Goal: Task Accomplishment & Management: Use online tool/utility

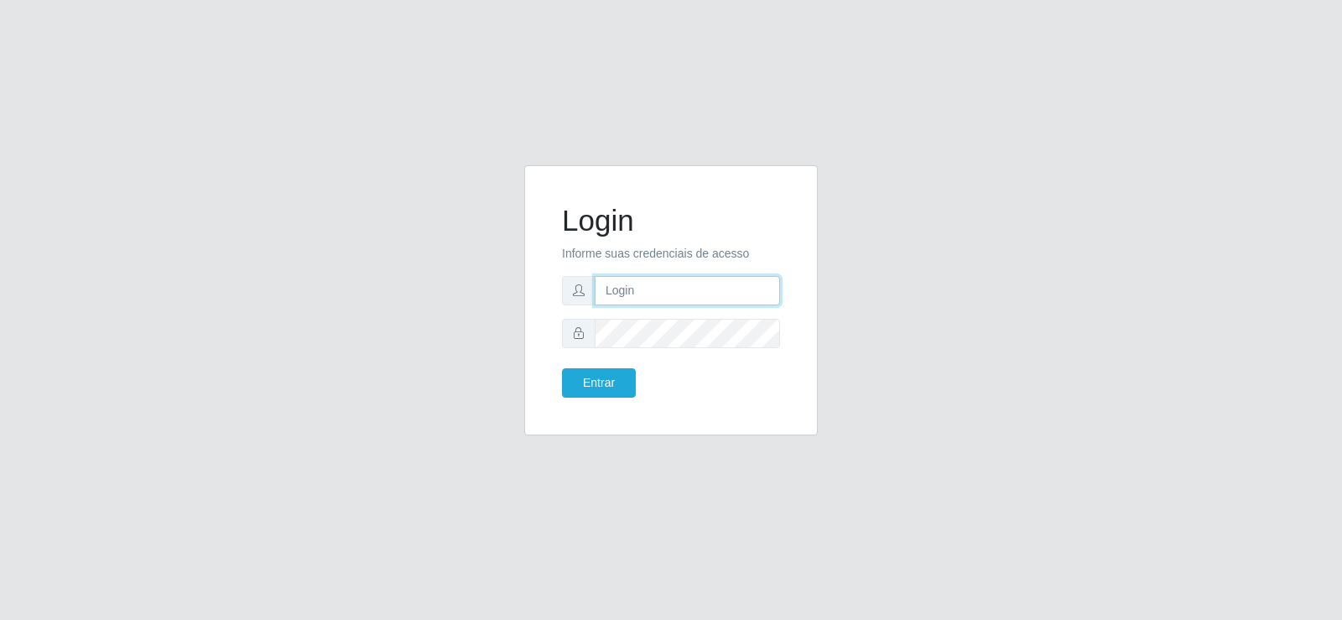
type input "[EMAIL_ADDRESS][DOMAIN_NAME]"
click at [758, 290] on input "[EMAIL_ADDRESS][DOMAIN_NAME]" at bounding box center [687, 290] width 185 height 29
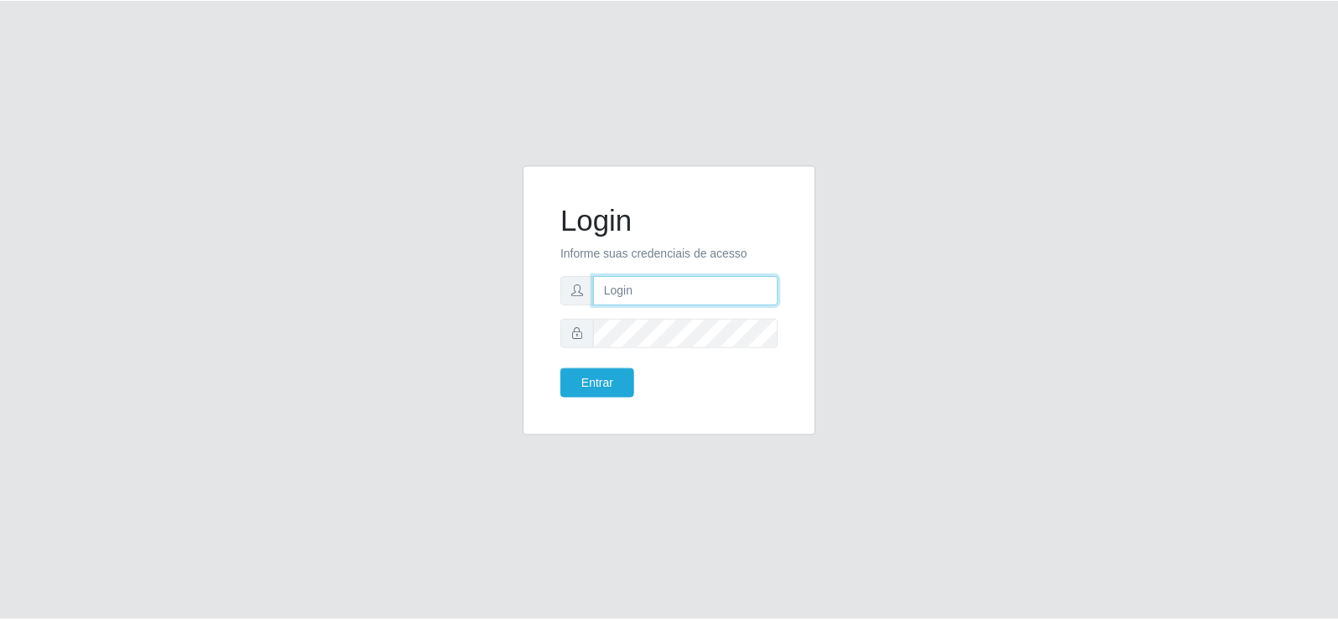
scroll to position [0, 0]
type input "raizasup@tadeu"
click at [585, 388] on button "Entrar" at bounding box center [599, 382] width 74 height 29
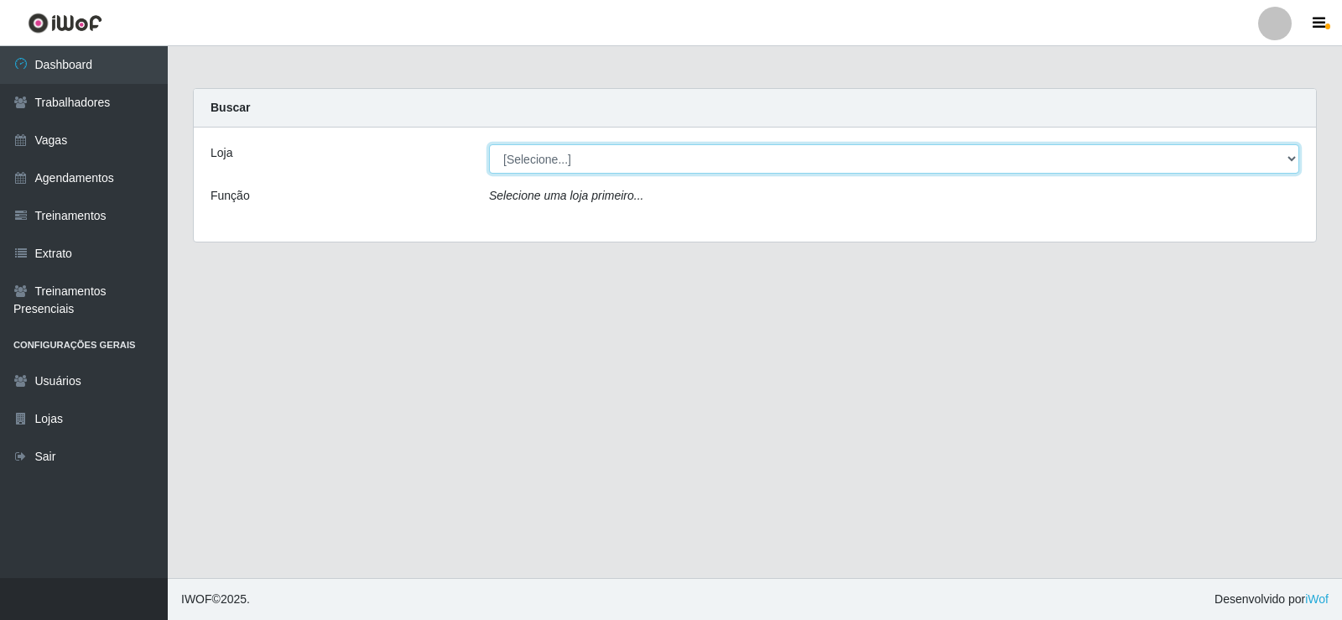
click at [553, 166] on select "[Selecione...] Supermercado Tadeu - [GEOGRAPHIC_DATA]" at bounding box center [894, 158] width 811 height 29
select select "195"
click at [489, 144] on select "[Selecione...] Supermercado Tadeu - [GEOGRAPHIC_DATA]" at bounding box center [894, 158] width 811 height 29
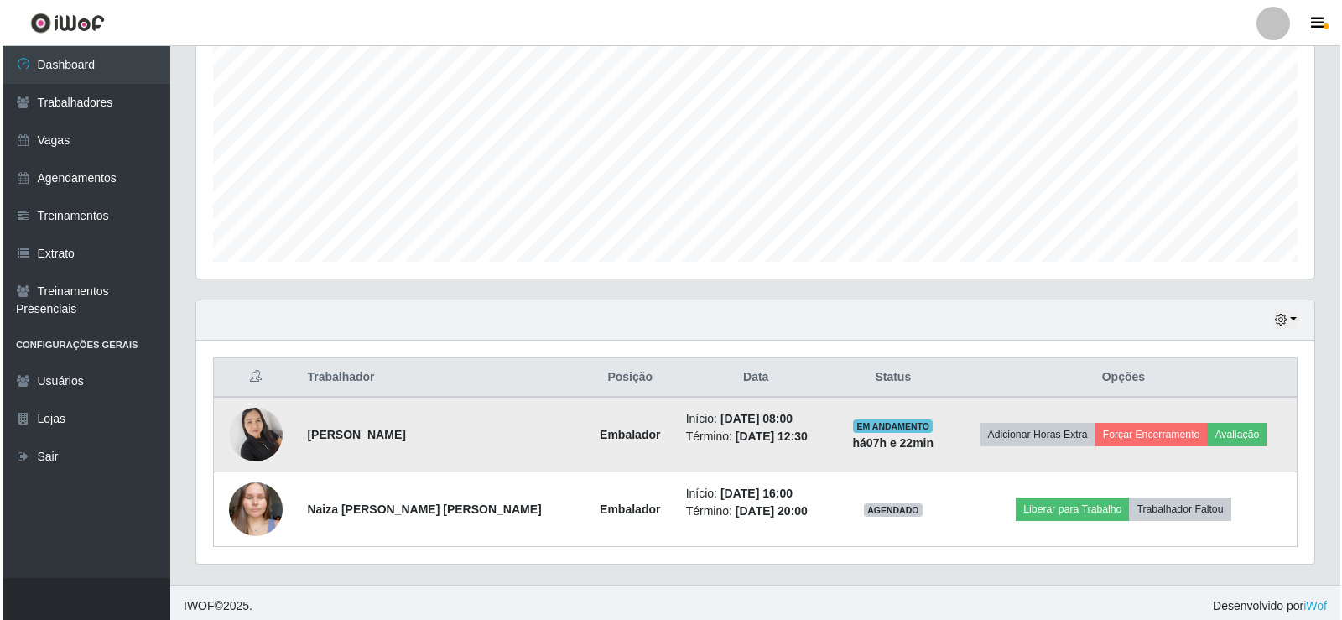
scroll to position [345, 0]
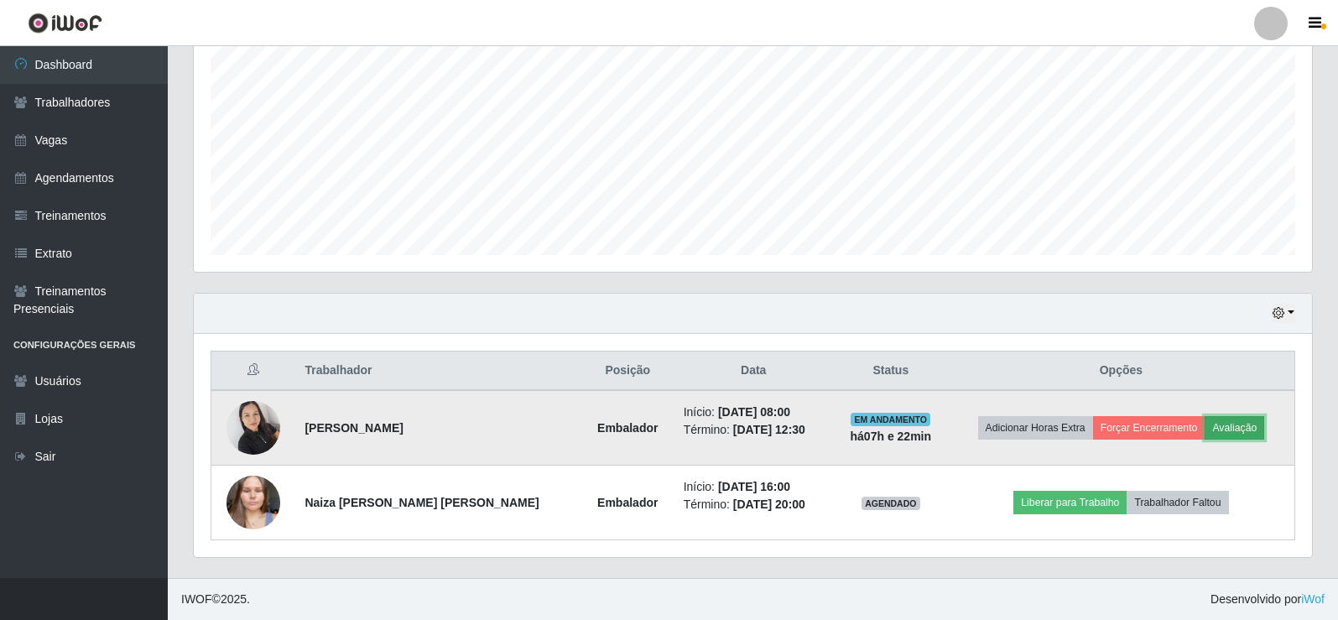
click at [1210, 423] on button "Avaliação" at bounding box center [1235, 427] width 60 height 23
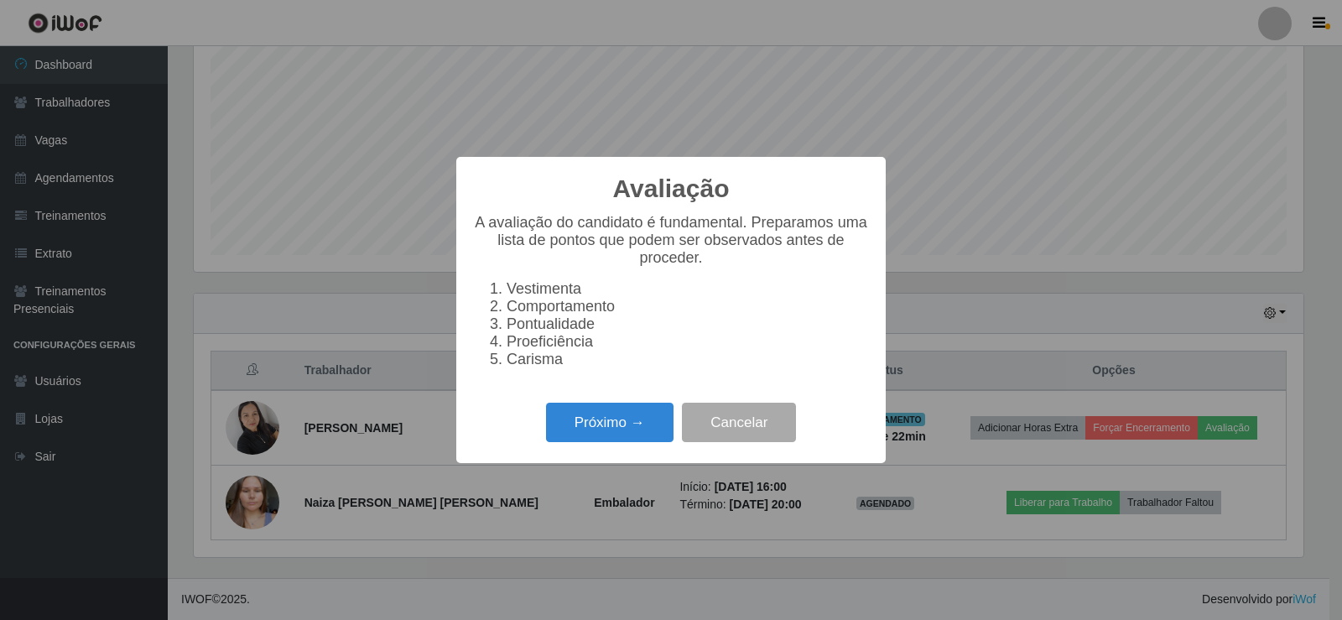
scroll to position [348, 1110]
click at [594, 428] on button "Próximo →" at bounding box center [610, 422] width 128 height 39
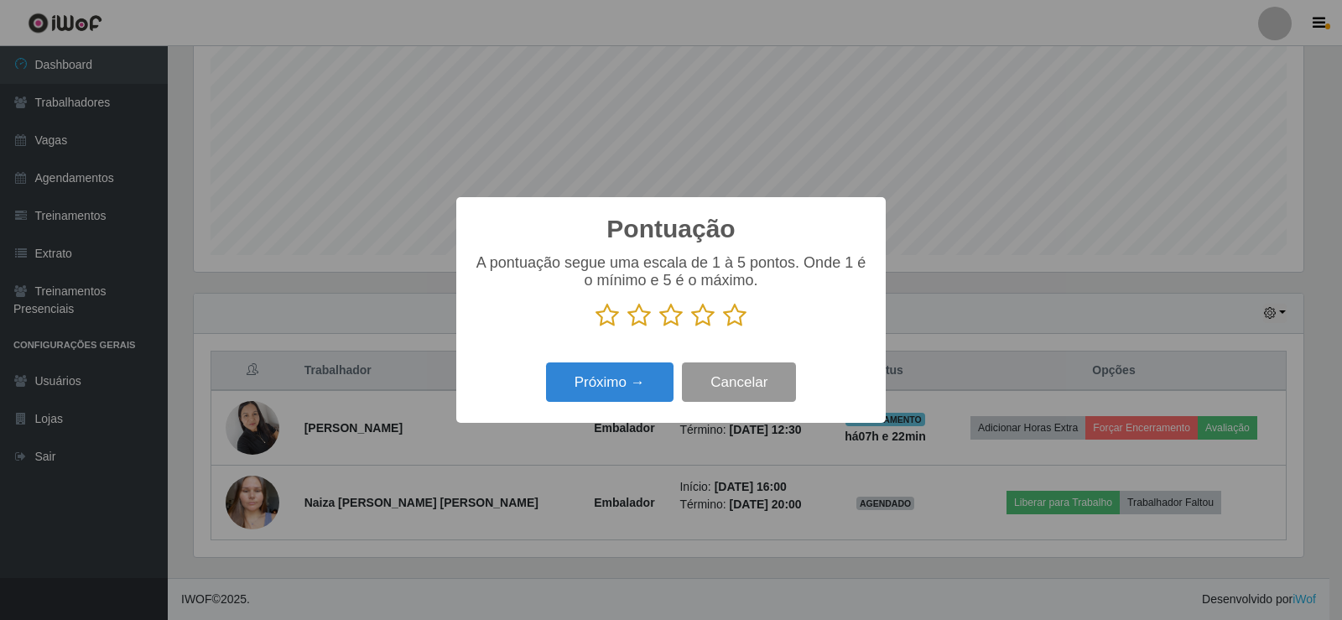
scroll to position [838699, 837937]
click at [741, 315] on icon at bounding box center [734, 315] width 23 height 25
click at [723, 328] on input "radio" at bounding box center [723, 328] width 0 height 0
drag, startPoint x: 571, startPoint y: 412, endPoint x: 581, endPoint y: 397, distance: 17.7
click at [573, 407] on div "Pontuação × A pontuação segue uma escala de 1 à 5 pontos. Onde 1 é o mínimo e 5…" at bounding box center [671, 310] width 430 height 226
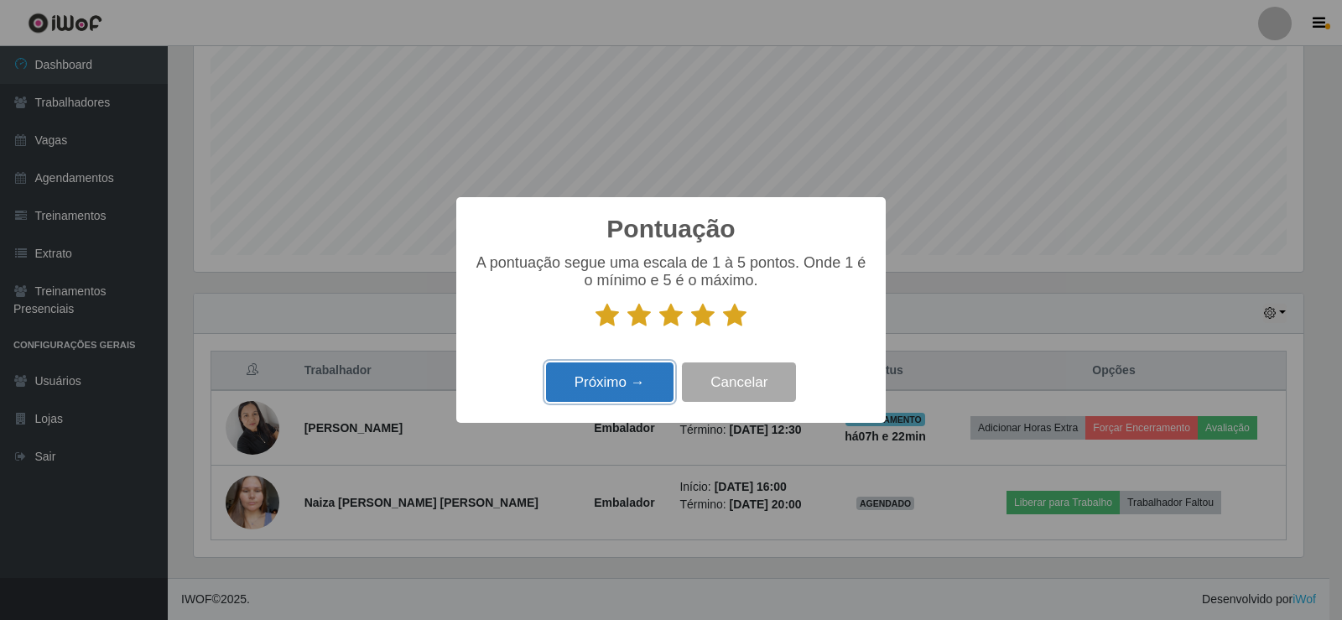
click at [595, 387] on button "Próximo →" at bounding box center [610, 381] width 128 height 39
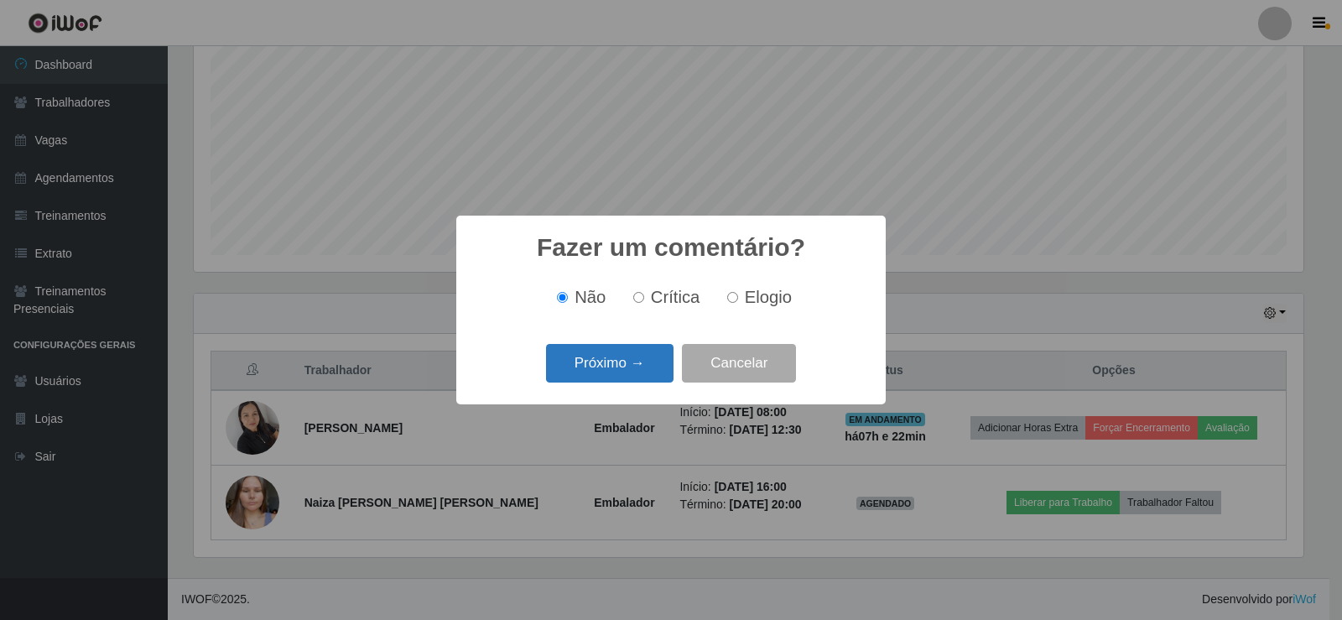
click at [613, 366] on button "Próximo →" at bounding box center [610, 363] width 128 height 39
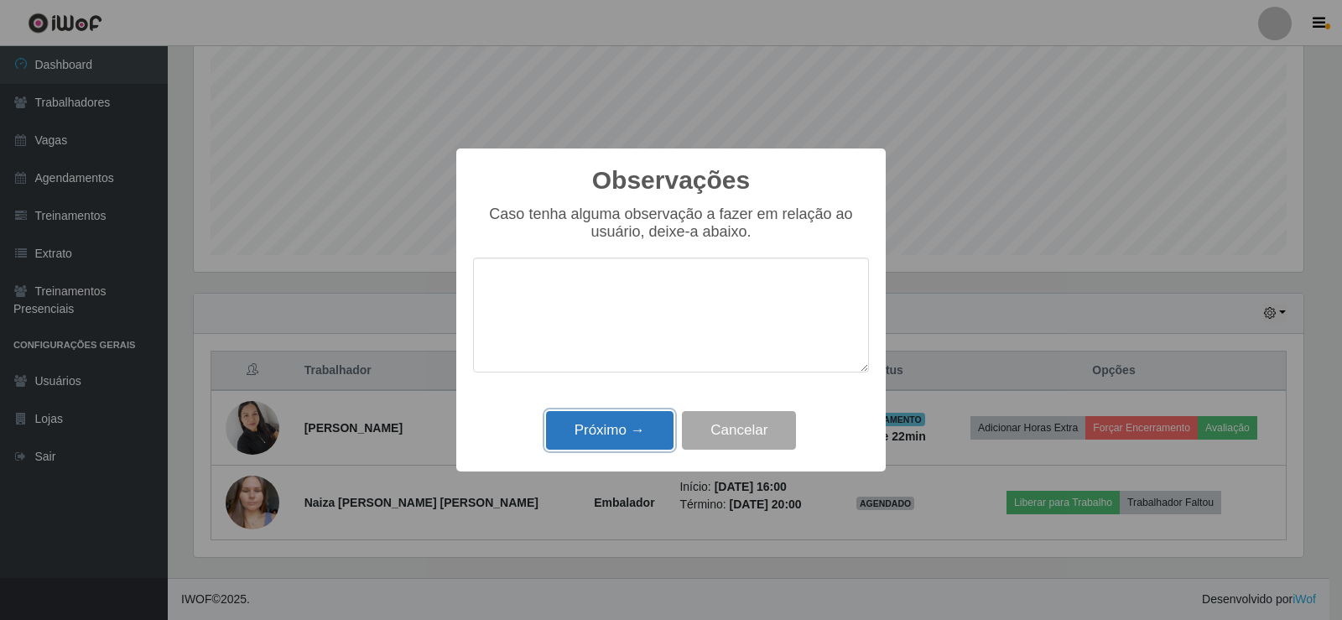
click at [615, 427] on button "Próximo →" at bounding box center [610, 430] width 128 height 39
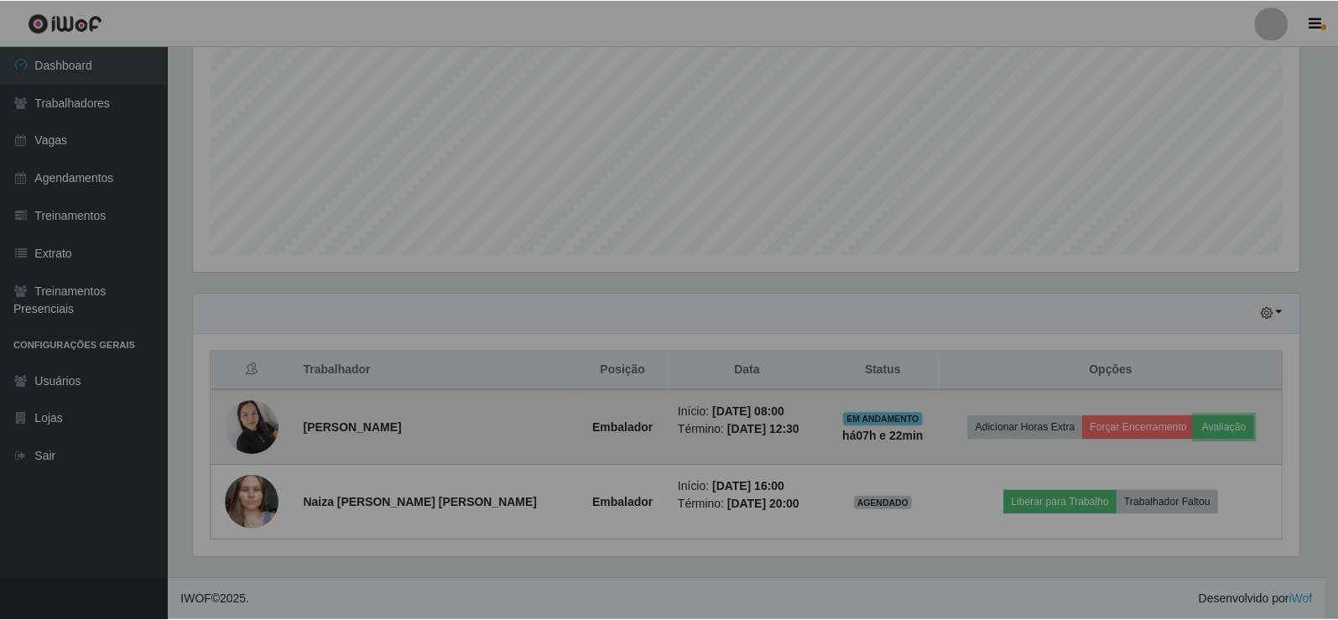
scroll to position [348, 1118]
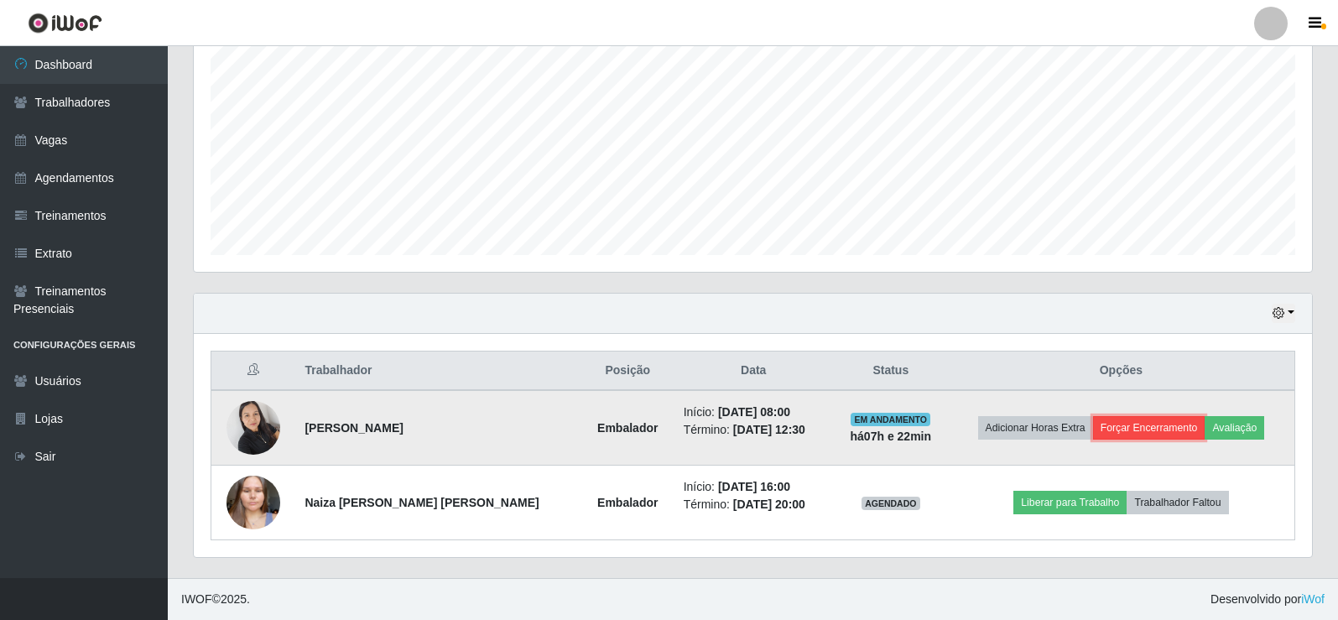
click at [1115, 428] on button "Forçar Encerramento" at bounding box center [1149, 427] width 112 height 23
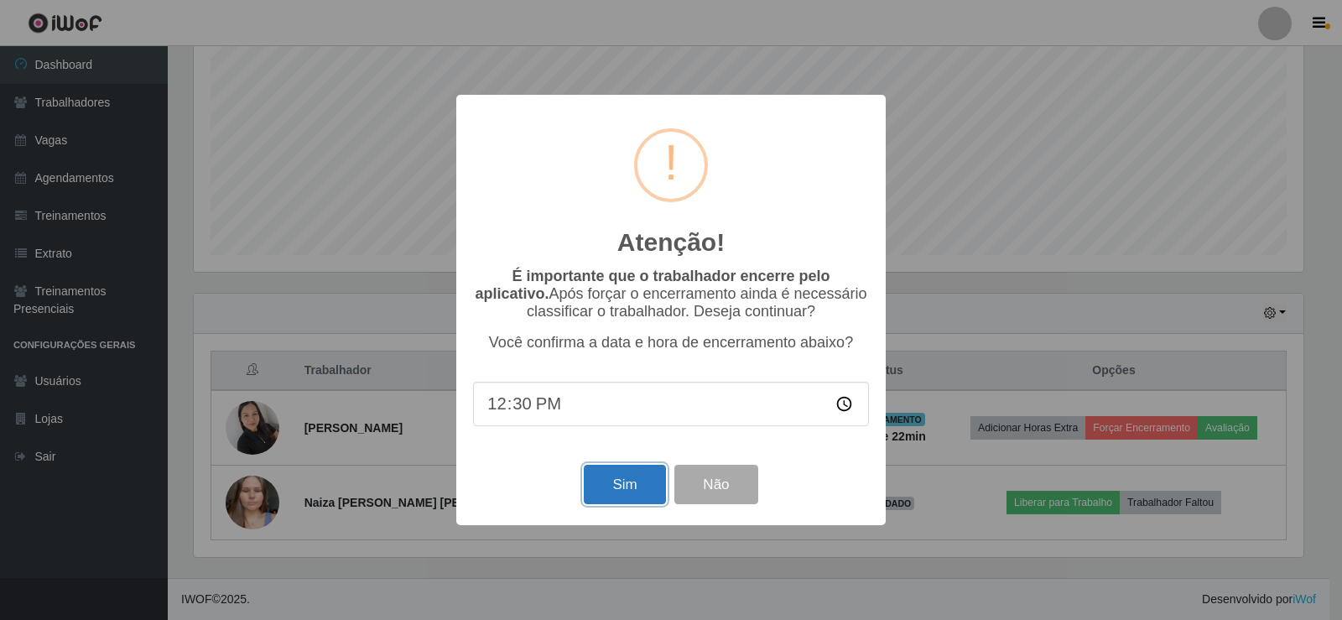
click at [639, 488] on button "Sim" at bounding box center [624, 484] width 81 height 39
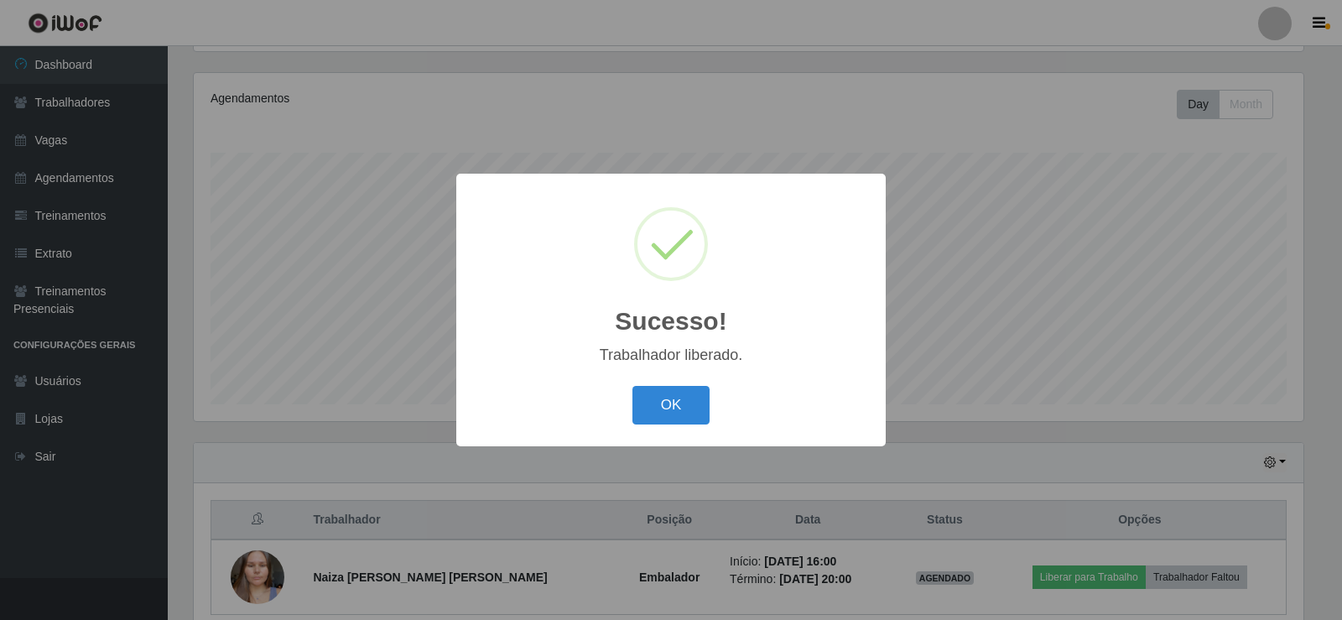
click at [669, 386] on div "OK Cancel" at bounding box center [671, 405] width 396 height 48
click at [678, 400] on button "OK" at bounding box center [672, 405] width 78 height 39
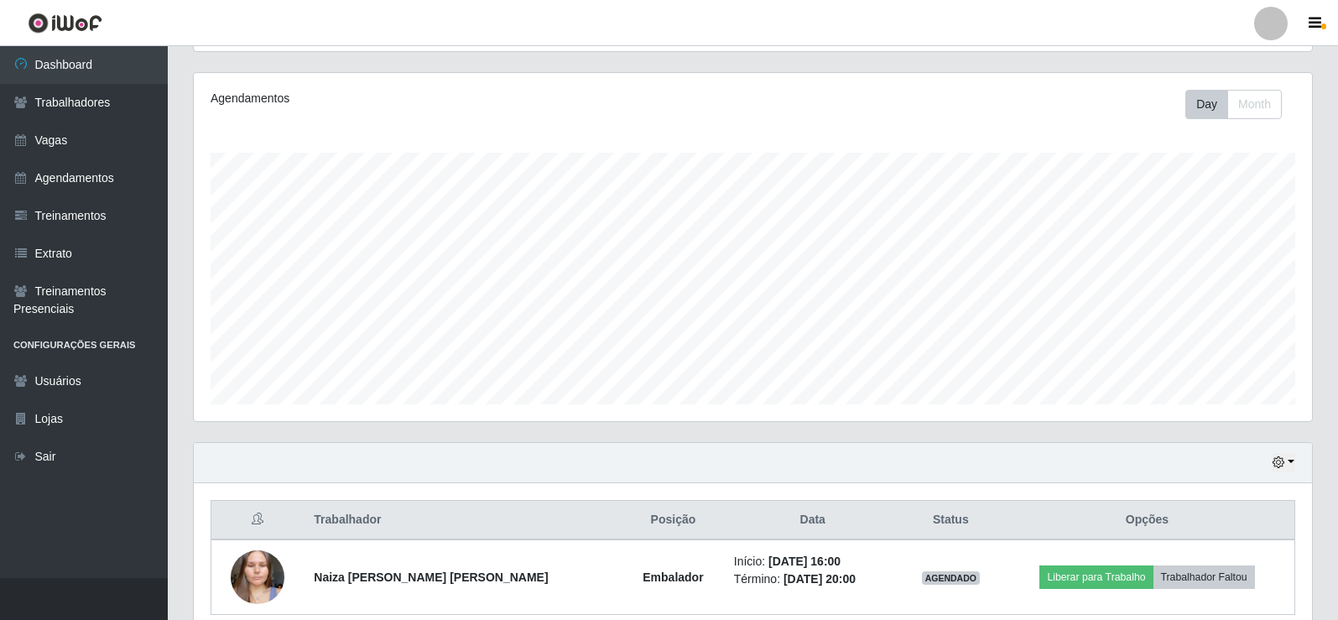
scroll to position [270, 0]
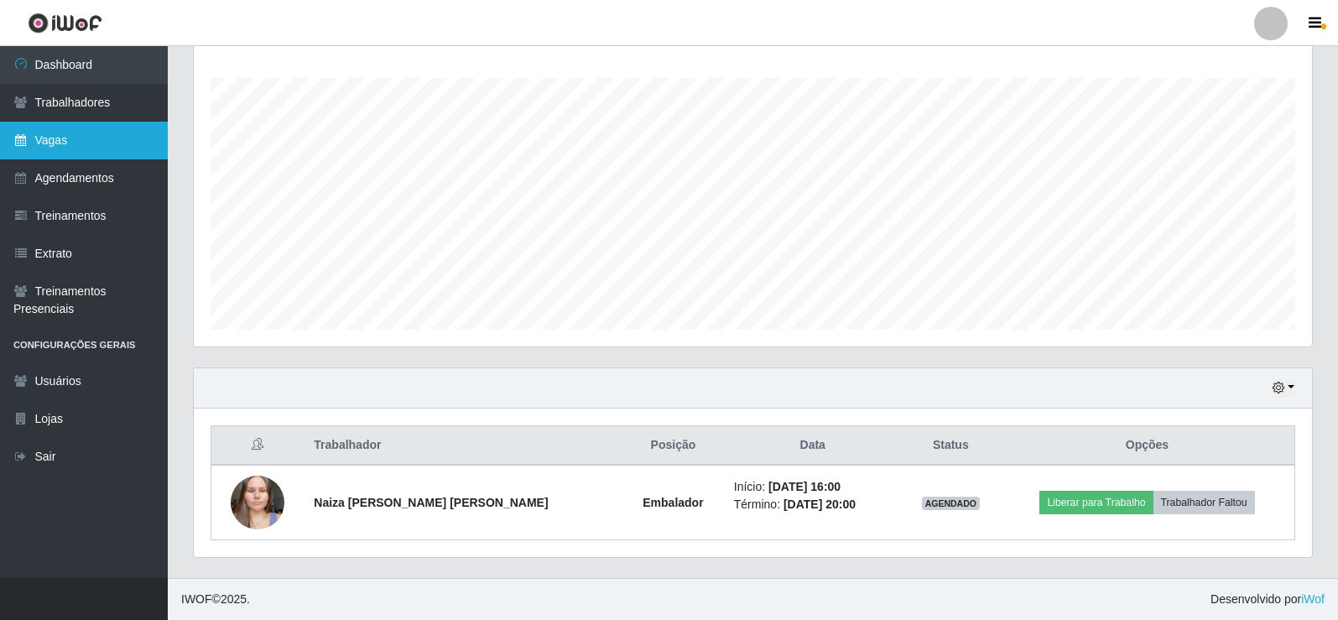
click at [91, 148] on link "Vagas" at bounding box center [84, 141] width 168 height 38
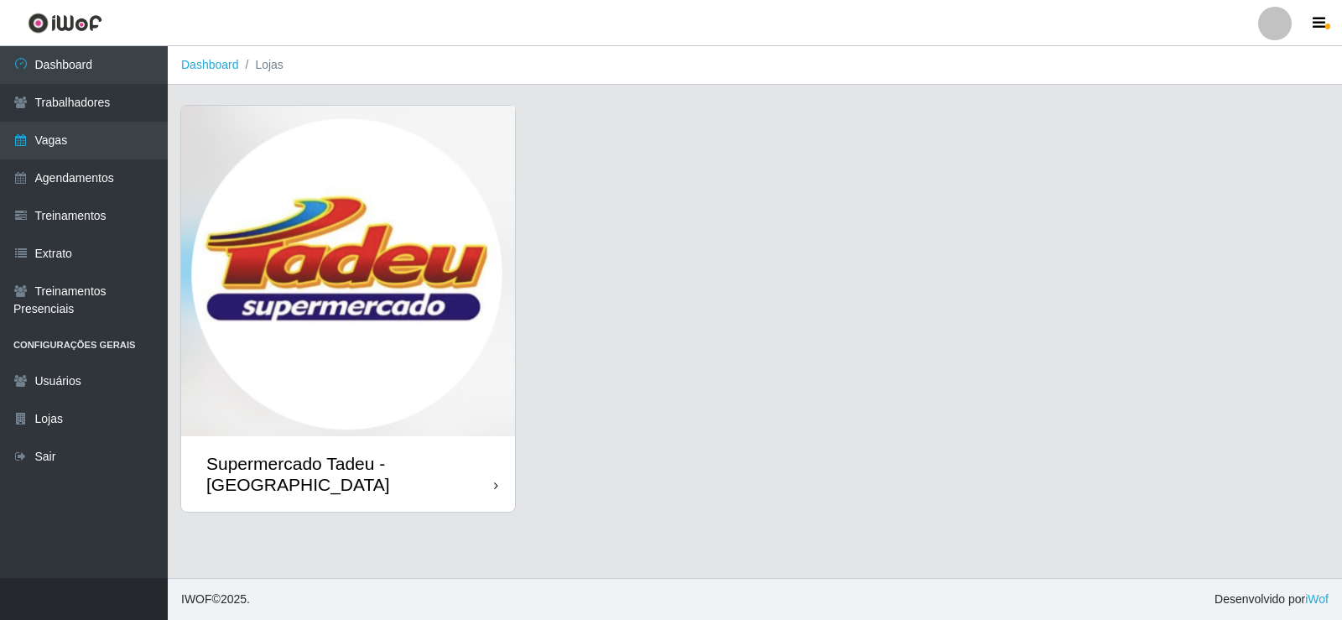
click at [329, 235] on img at bounding box center [348, 271] width 334 height 331
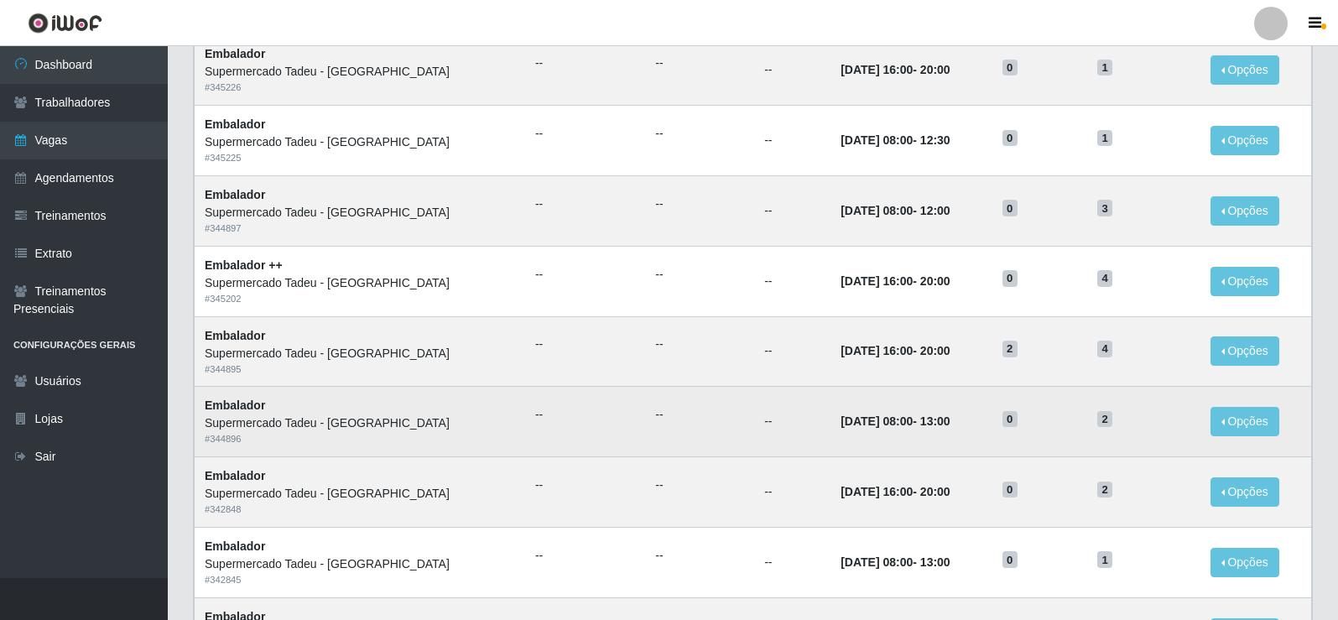
scroll to position [252, 0]
